Goal: Use online tool/utility: Utilize a website feature to perform a specific function

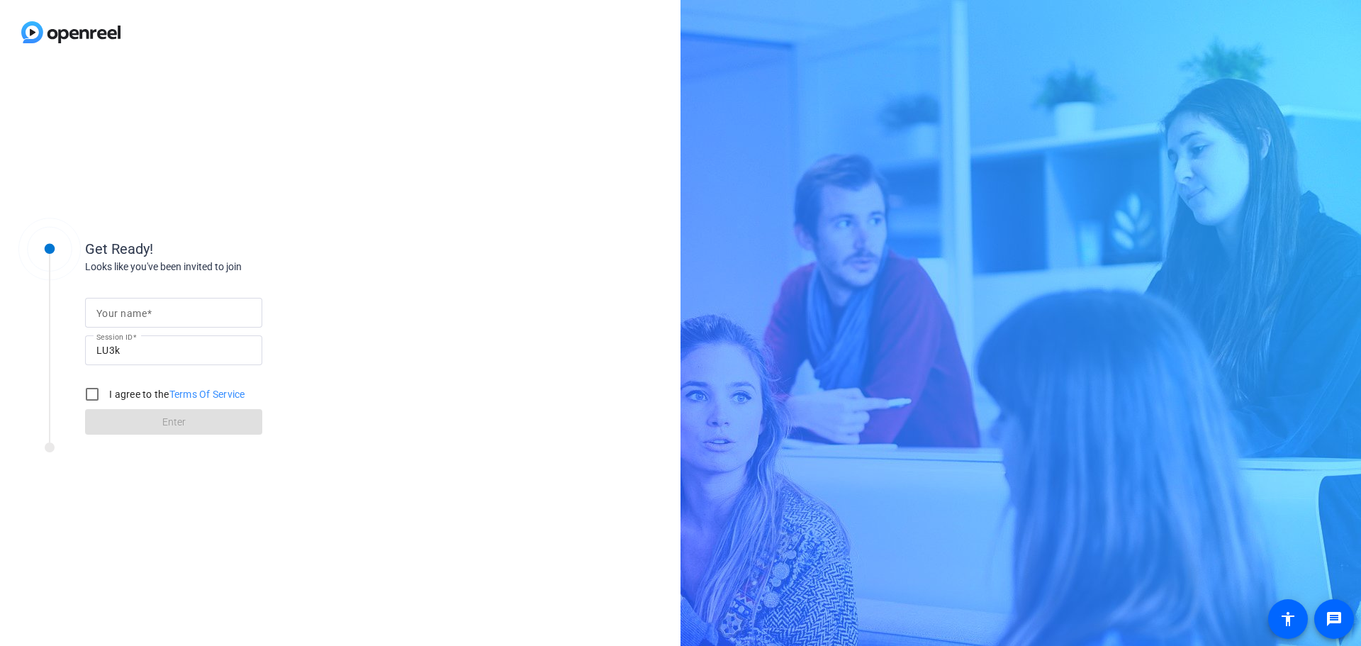
click at [147, 312] on span at bounding box center [149, 313] width 5 height 11
click at [147, 312] on input "Your name" at bounding box center [173, 312] width 155 height 17
type input "[PERSON_NAME]"
click at [94, 393] on input "I agree to the Terms Of Service" at bounding box center [92, 394] width 28 height 28
checkbox input "true"
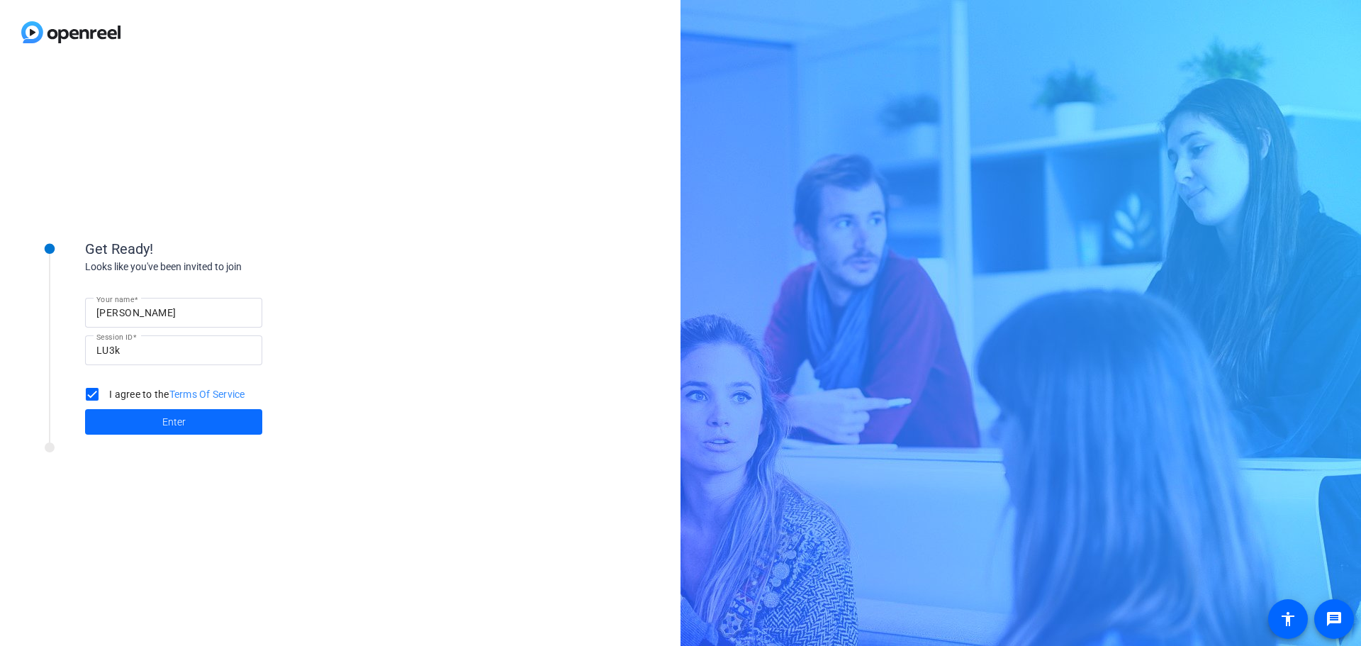
click at [159, 419] on span at bounding box center [173, 422] width 177 height 34
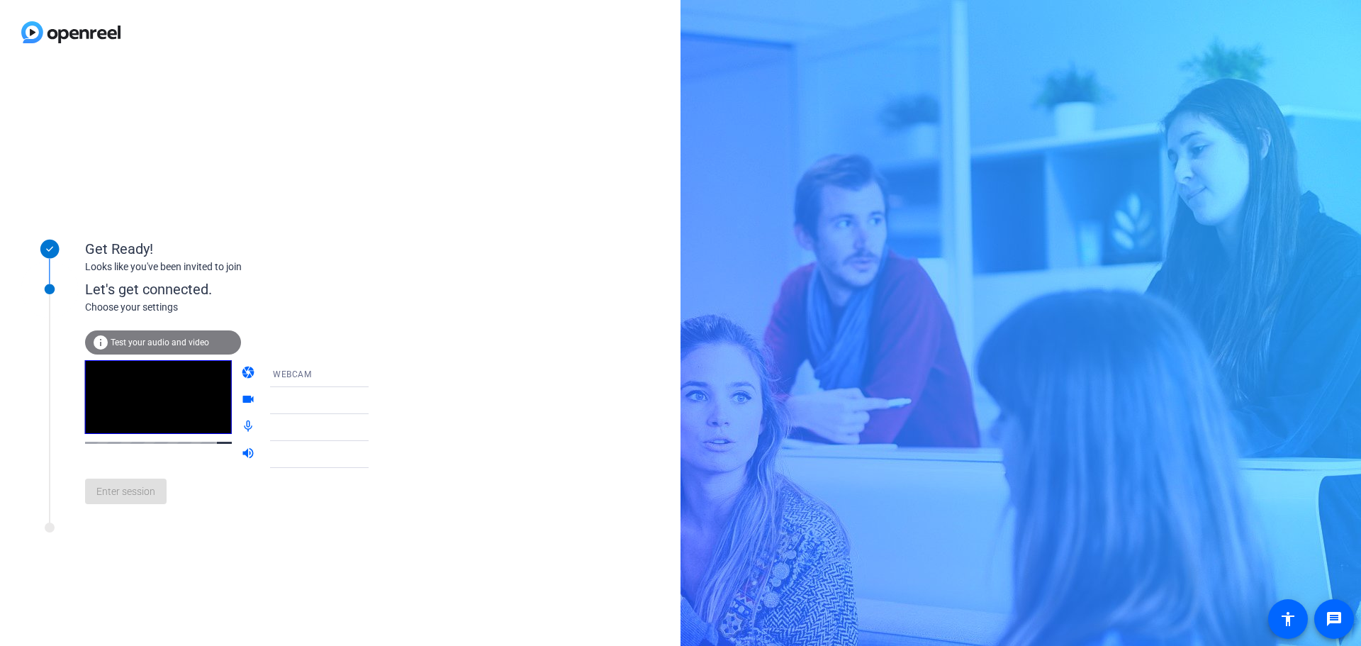
click at [159, 336] on div "info Test your audio and video" at bounding box center [163, 342] width 156 height 24
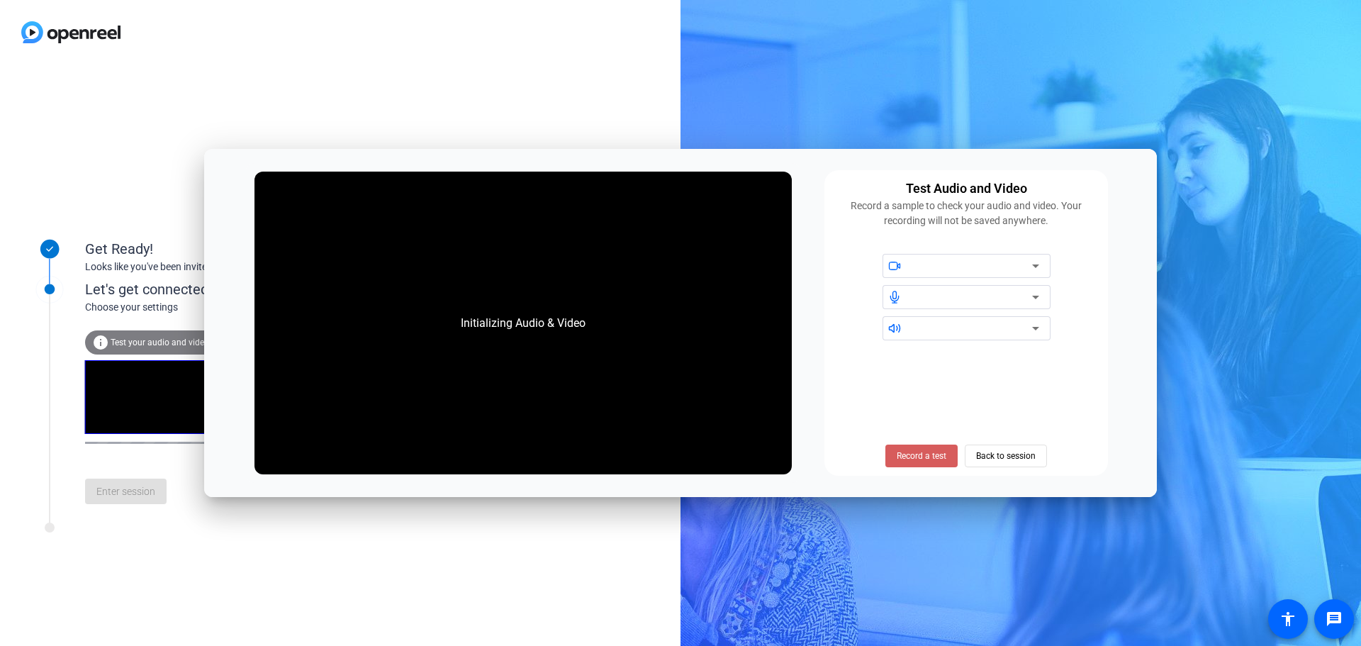
click at [910, 461] on span "Record a test" at bounding box center [922, 455] width 50 height 13
click at [923, 460] on span "Stop Testing (6s)" at bounding box center [921, 455] width 64 height 13
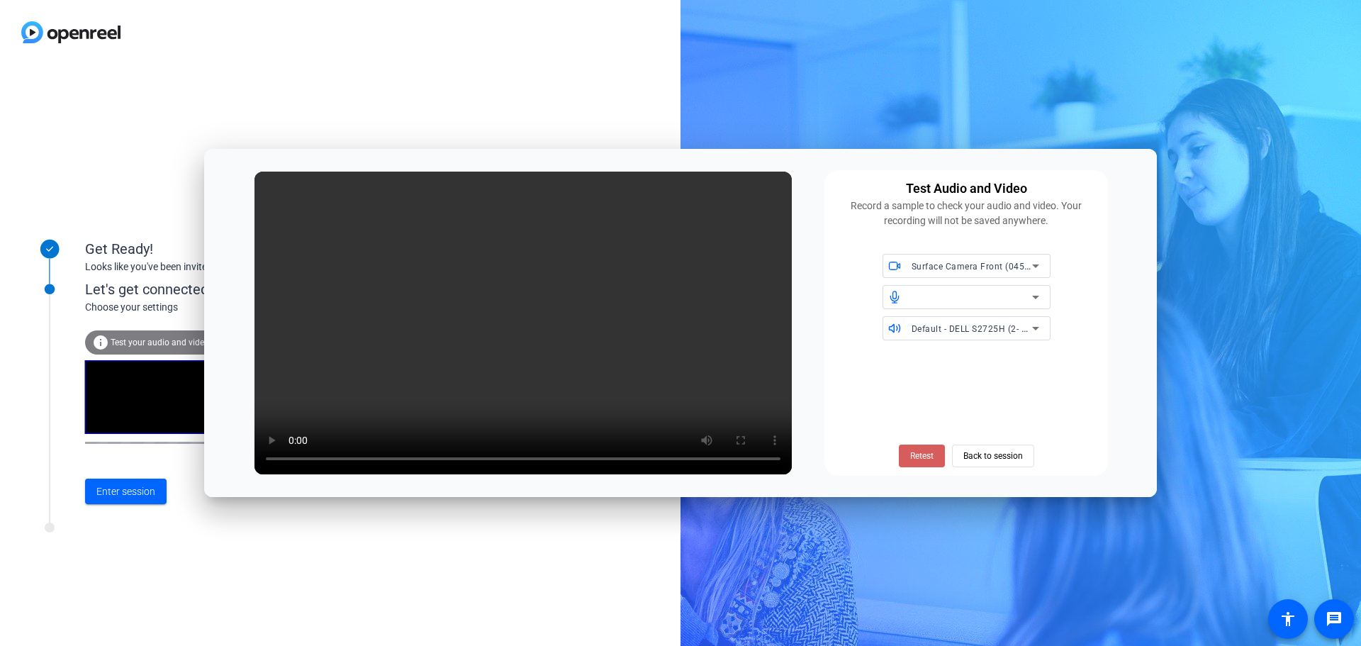
click at [921, 450] on span "Retest" at bounding box center [921, 455] width 23 height 13
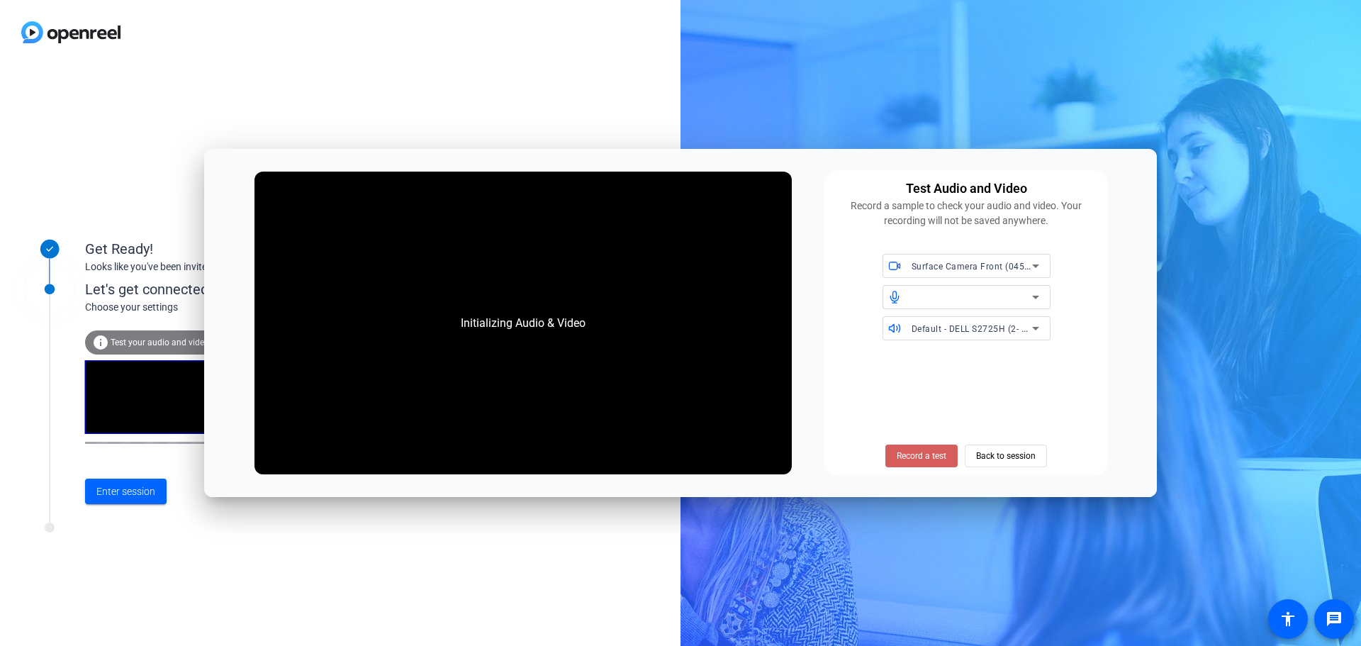
click at [919, 461] on span "Record a test" at bounding box center [922, 455] width 50 height 13
click at [921, 449] on span "Stop Testing" at bounding box center [921, 455] width 47 height 13
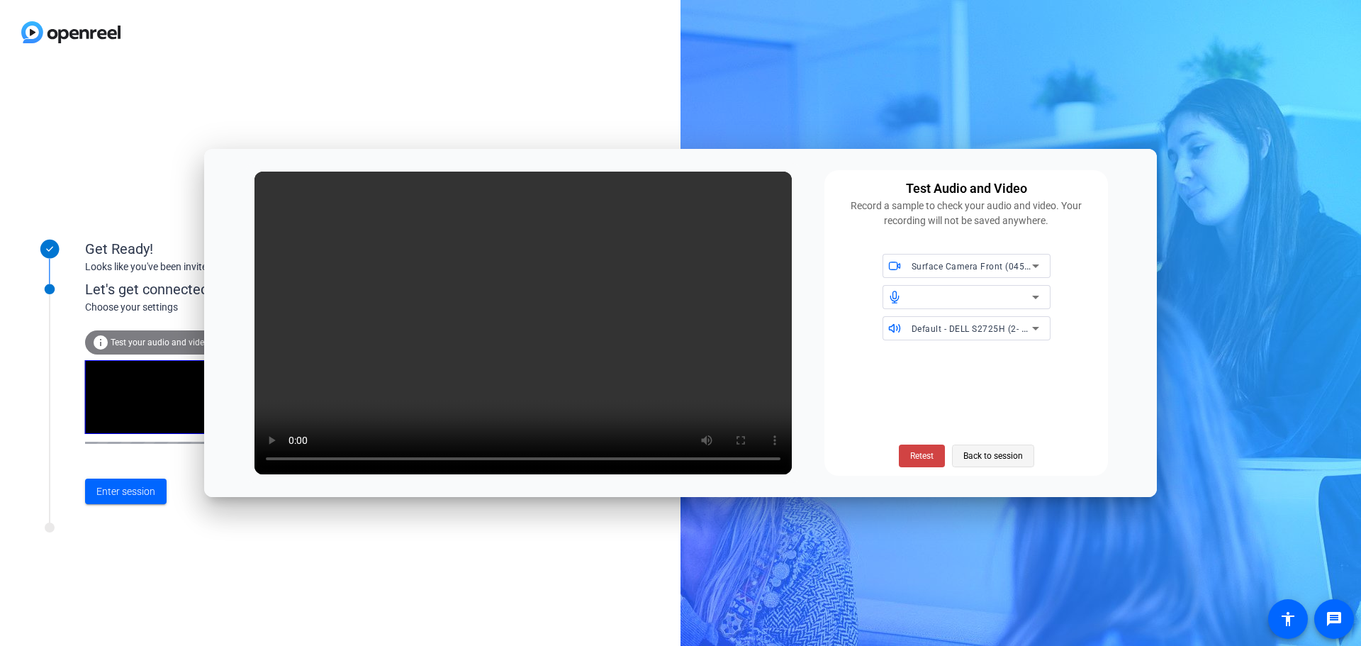
click at [1011, 456] on span "Back to session" at bounding box center [993, 455] width 60 height 27
